Goal: Information Seeking & Learning: Learn about a topic

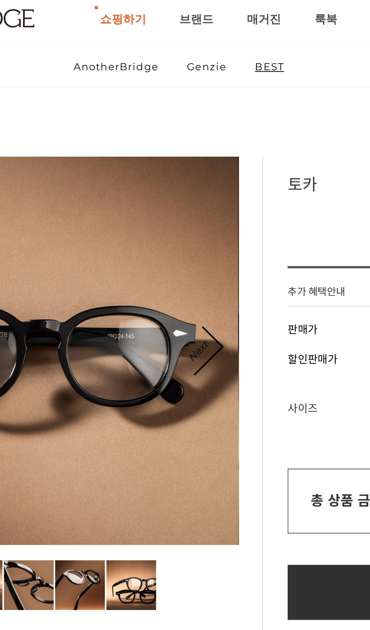
click at [216, 41] on link "BEST" at bounding box center [229, 51] width 27 height 20
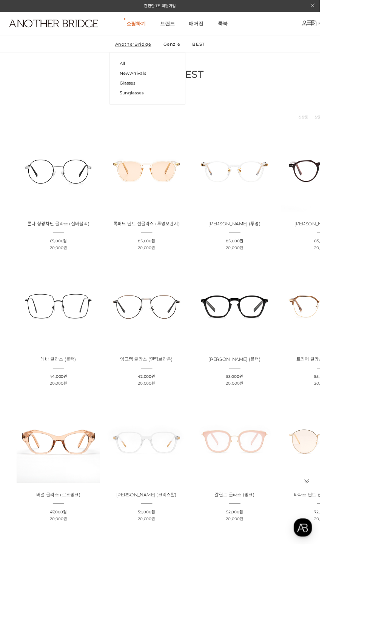
scroll to position [8, 0]
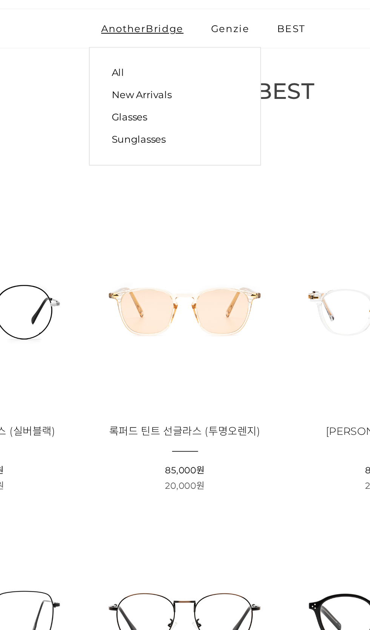
click at [138, 90] on link "Glasses" at bounding box center [170, 95] width 64 height 11
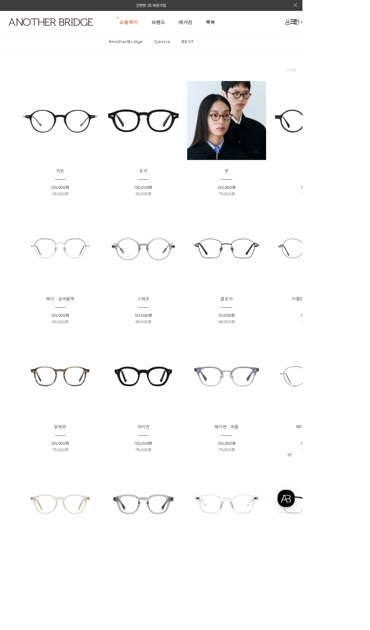
scroll to position [71, 0]
click at [86, 323] on img at bounding box center [73, 303] width 97 height 97
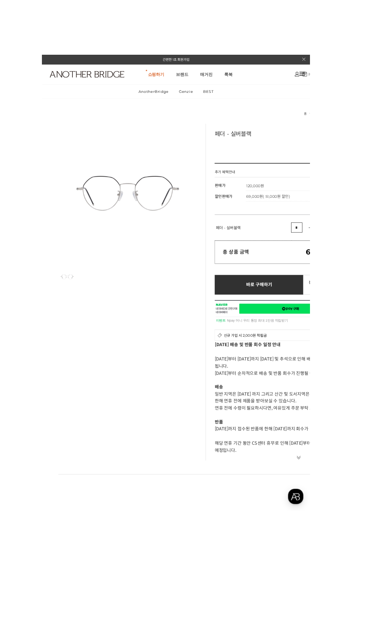
scroll to position [6, 0]
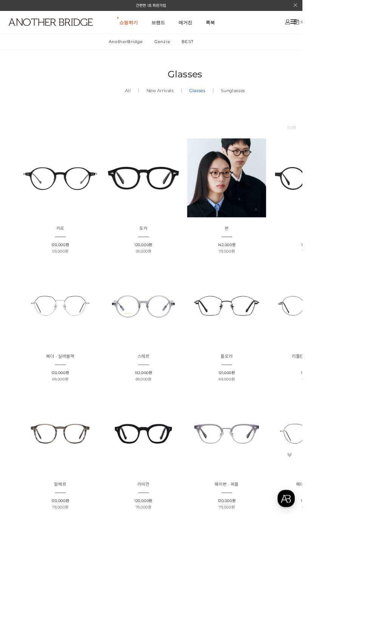
click at [292, 381] on img at bounding box center [277, 374] width 97 height 97
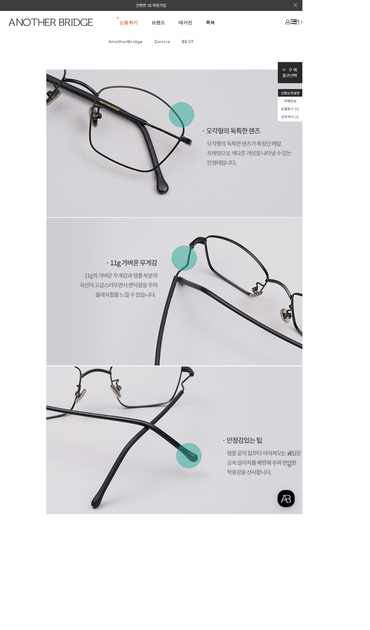
scroll to position [2175, 0]
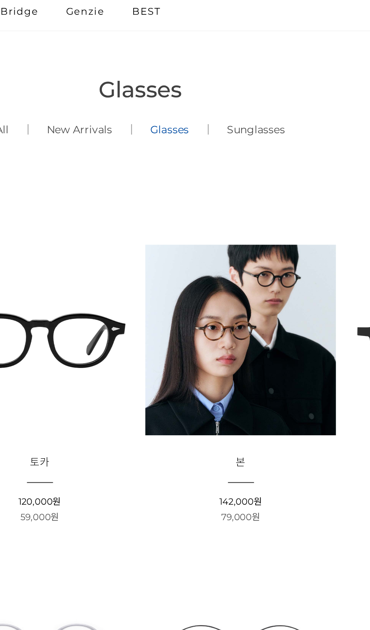
click at [261, 98] on link "Sunglasses ()" at bounding box center [285, 111] width 48 height 26
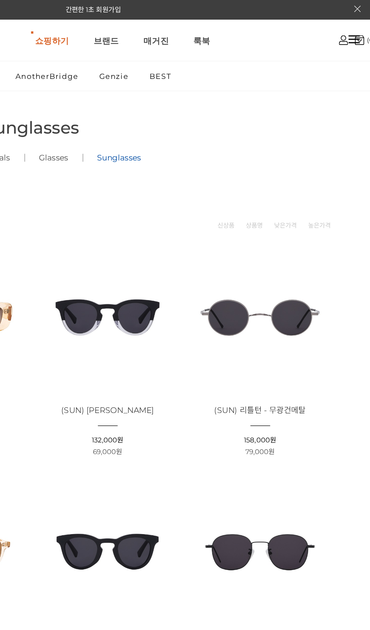
scroll to position [0, 83]
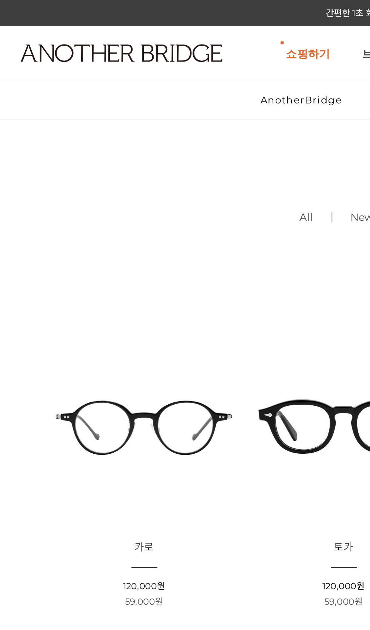
click at [57, 23] on img at bounding box center [62, 27] width 103 height 9
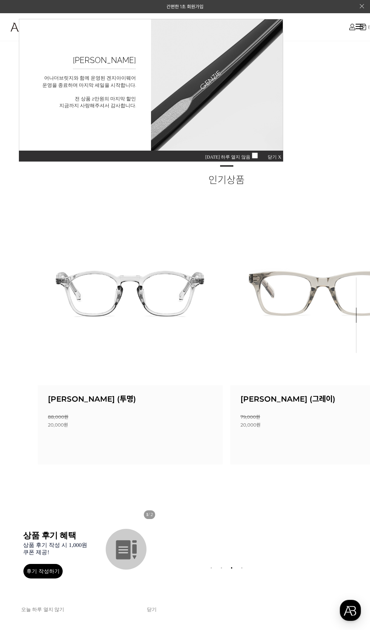
click at [275, 157] on span "닫기 X" at bounding box center [275, 156] width 14 height 5
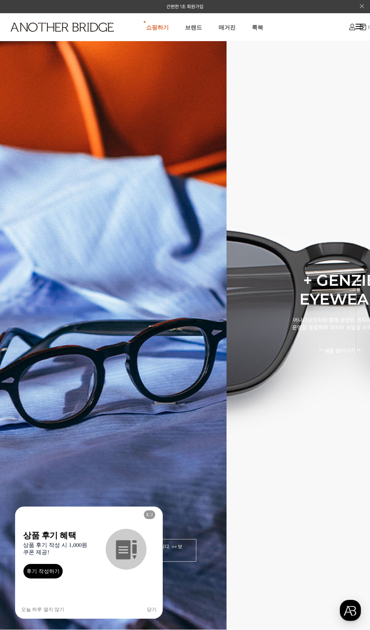
click at [282, 368] on div "+ GENZIE EYEWEAR 어나더브릿지와 함께 운영된 겐지아이웨어. 운영을 종료하며 마지막 세일을 시작합니다. ** 제품 보러가기 **" at bounding box center [339, 315] width 167 height 126
click at [155, 365] on div "TOCA 클래식한 아넬 디자인을 바탕으로 제작된 아세테이트 안경입니다. >> 보러가기" at bounding box center [113, 314] width 226 height 629
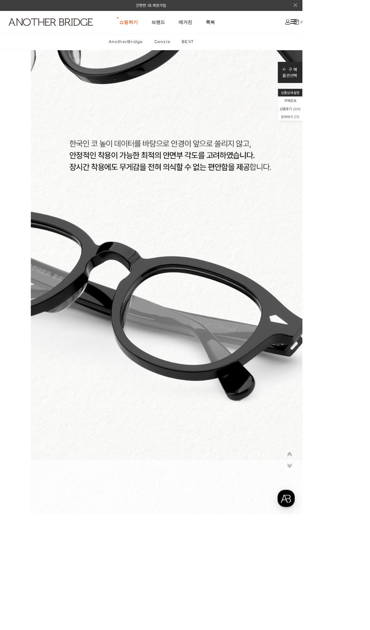
scroll to position [7785, 0]
